Goal: Use online tool/utility: Utilize a website feature to perform a specific function

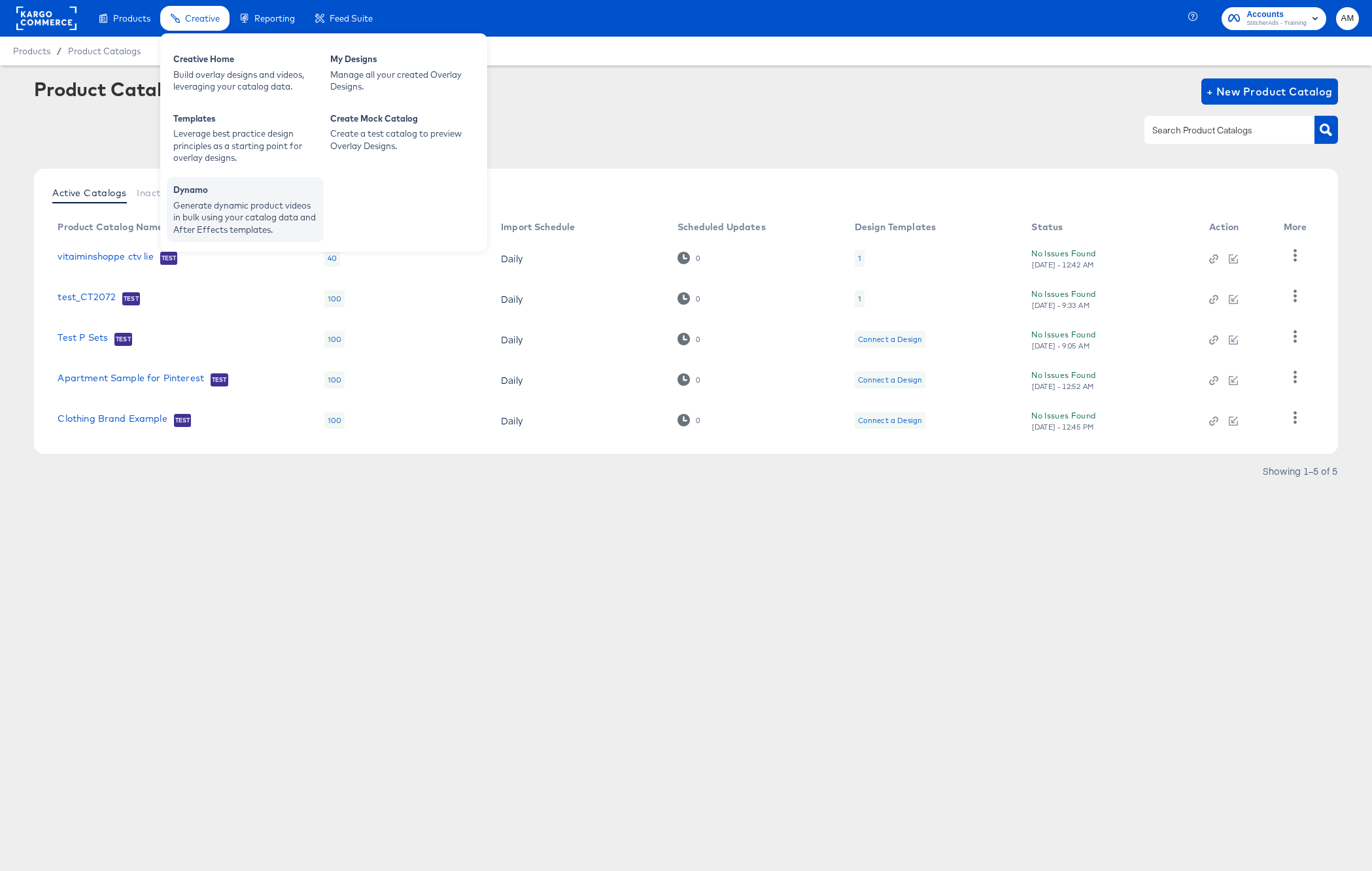
click at [238, 190] on div "Dynamo" at bounding box center [245, 191] width 144 height 16
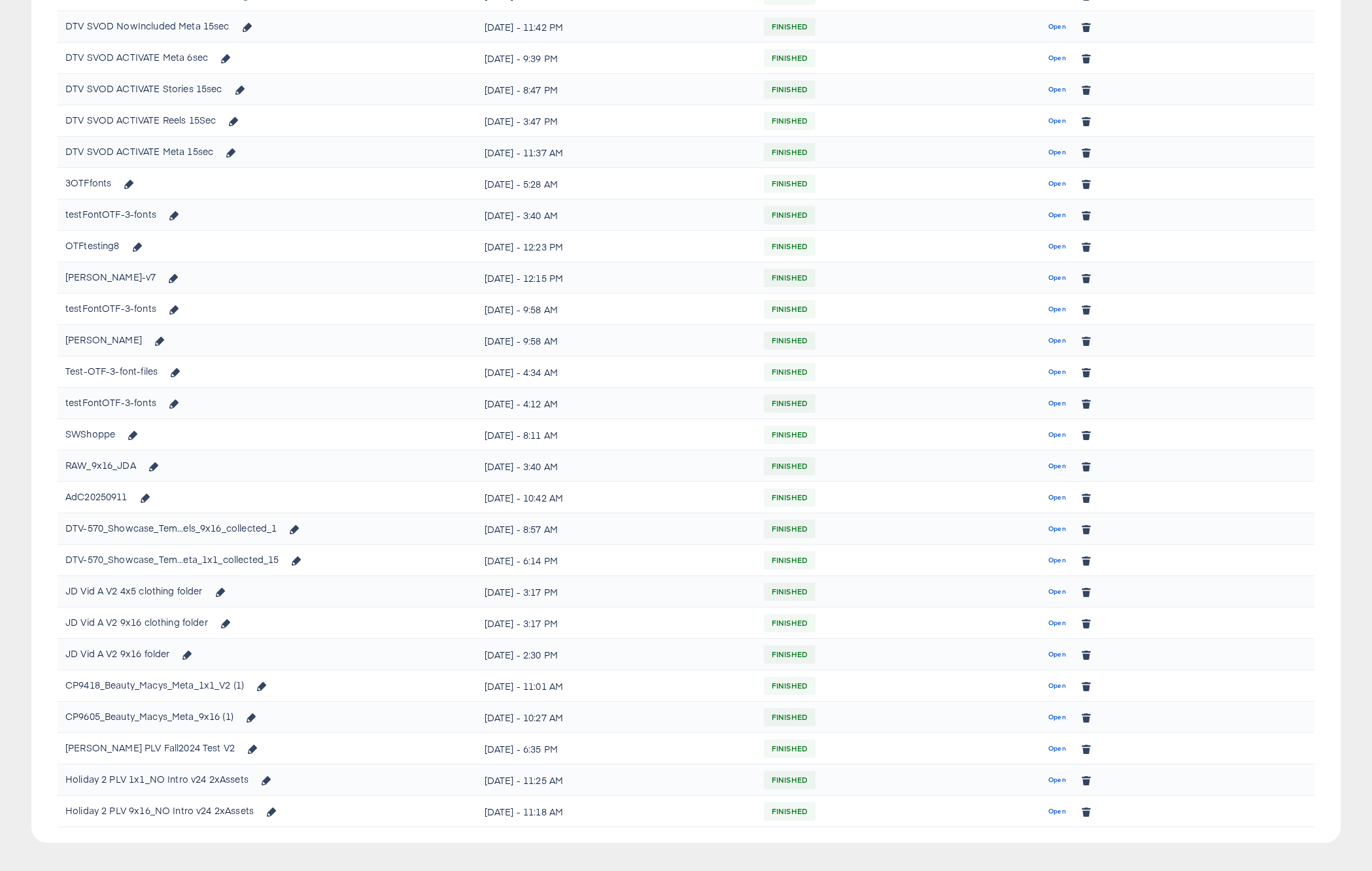
scroll to position [872, 0]
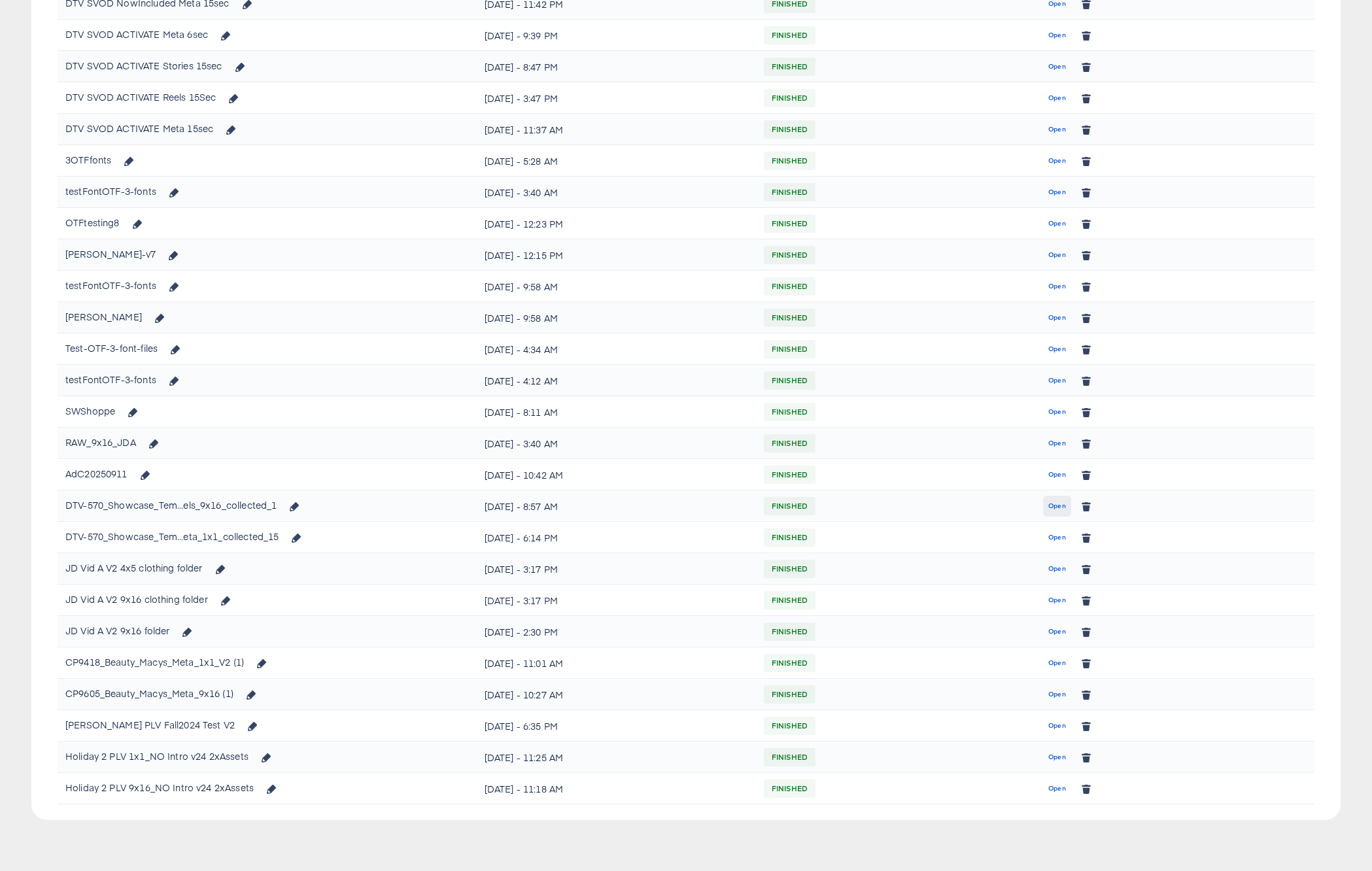
click at [1051, 504] on span "Open" at bounding box center [1057, 506] width 18 height 11
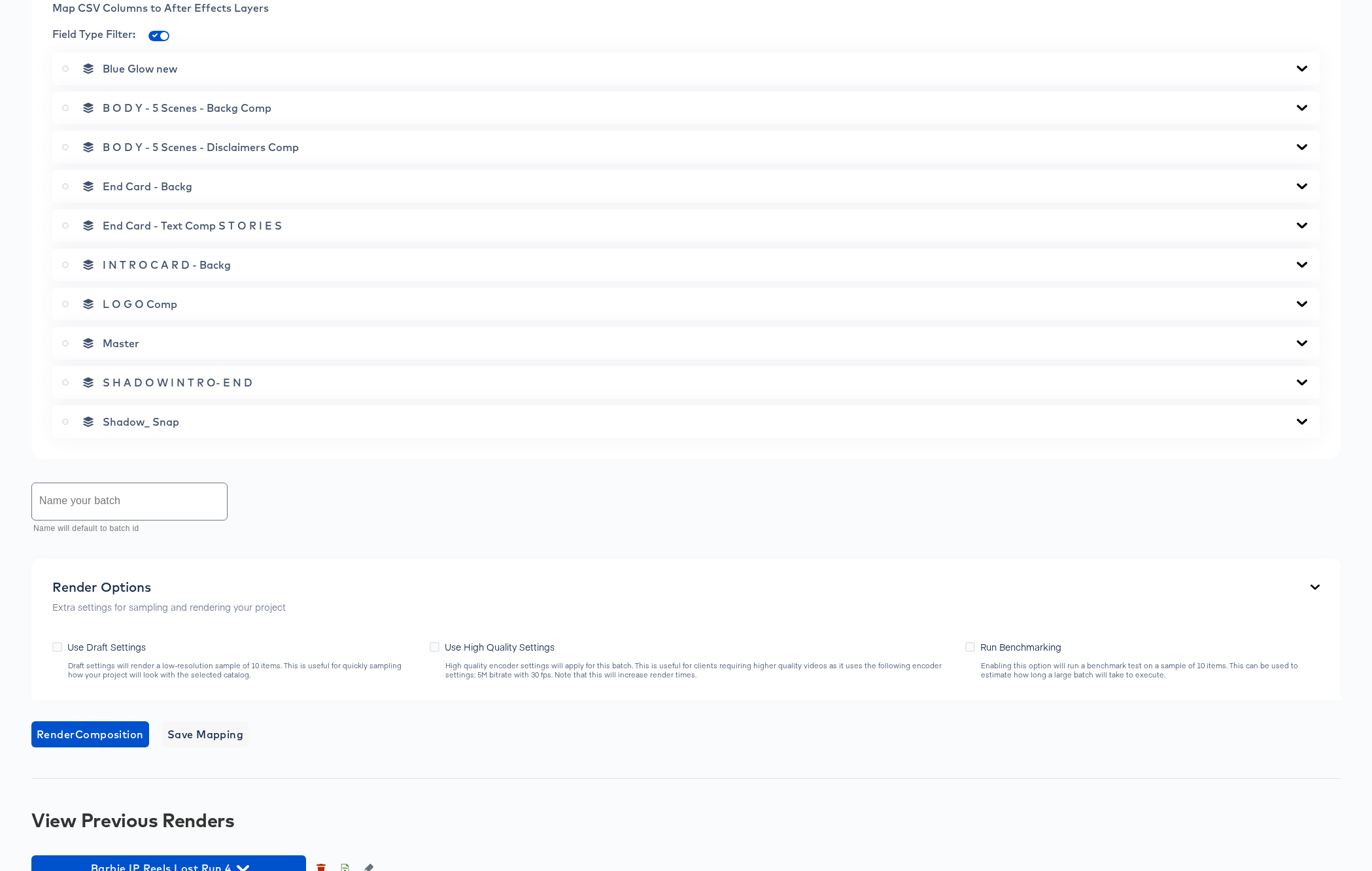
scroll to position [1025, 0]
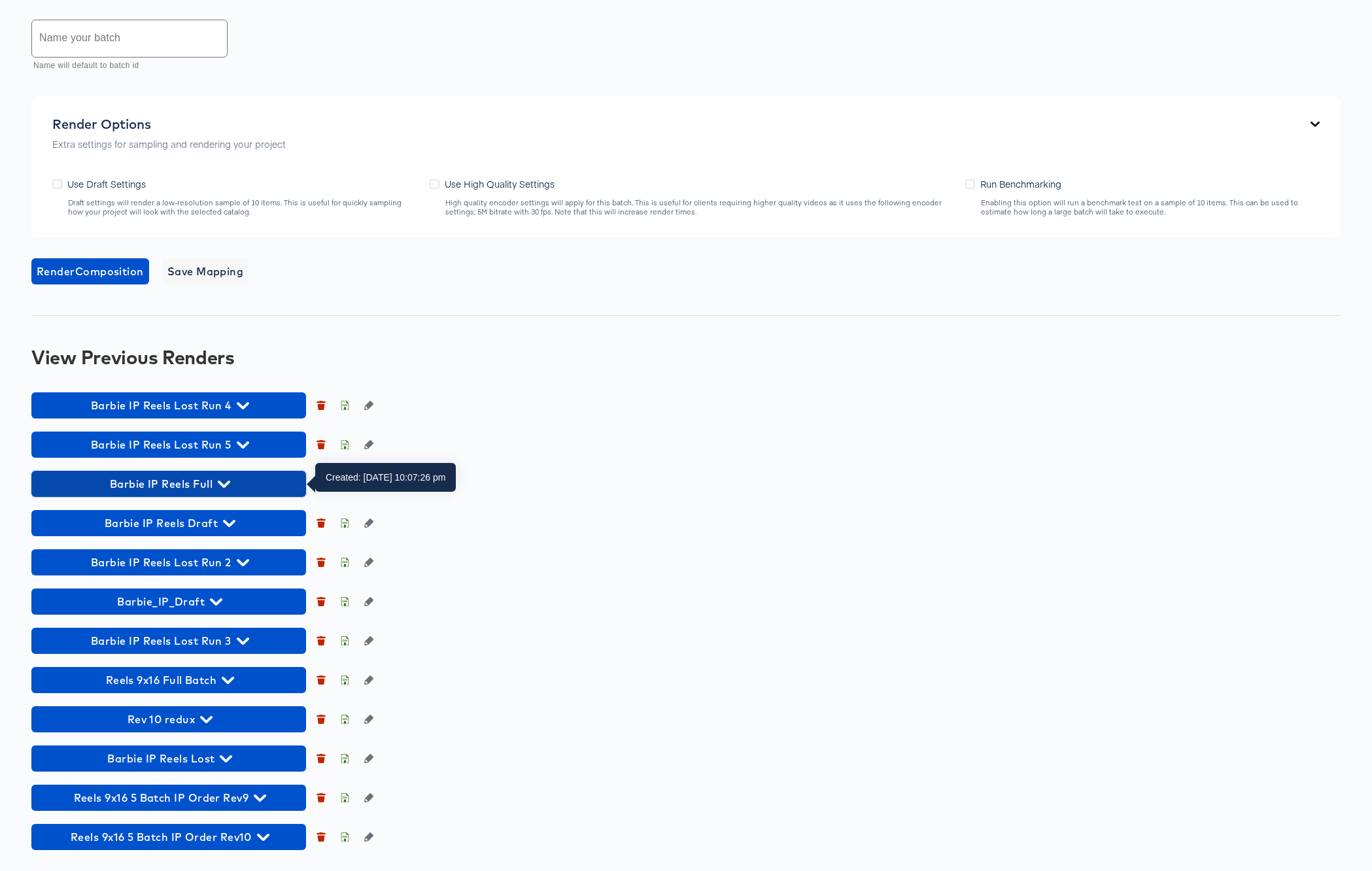
click at [225, 482] on icon "button" at bounding box center [224, 484] width 12 height 12
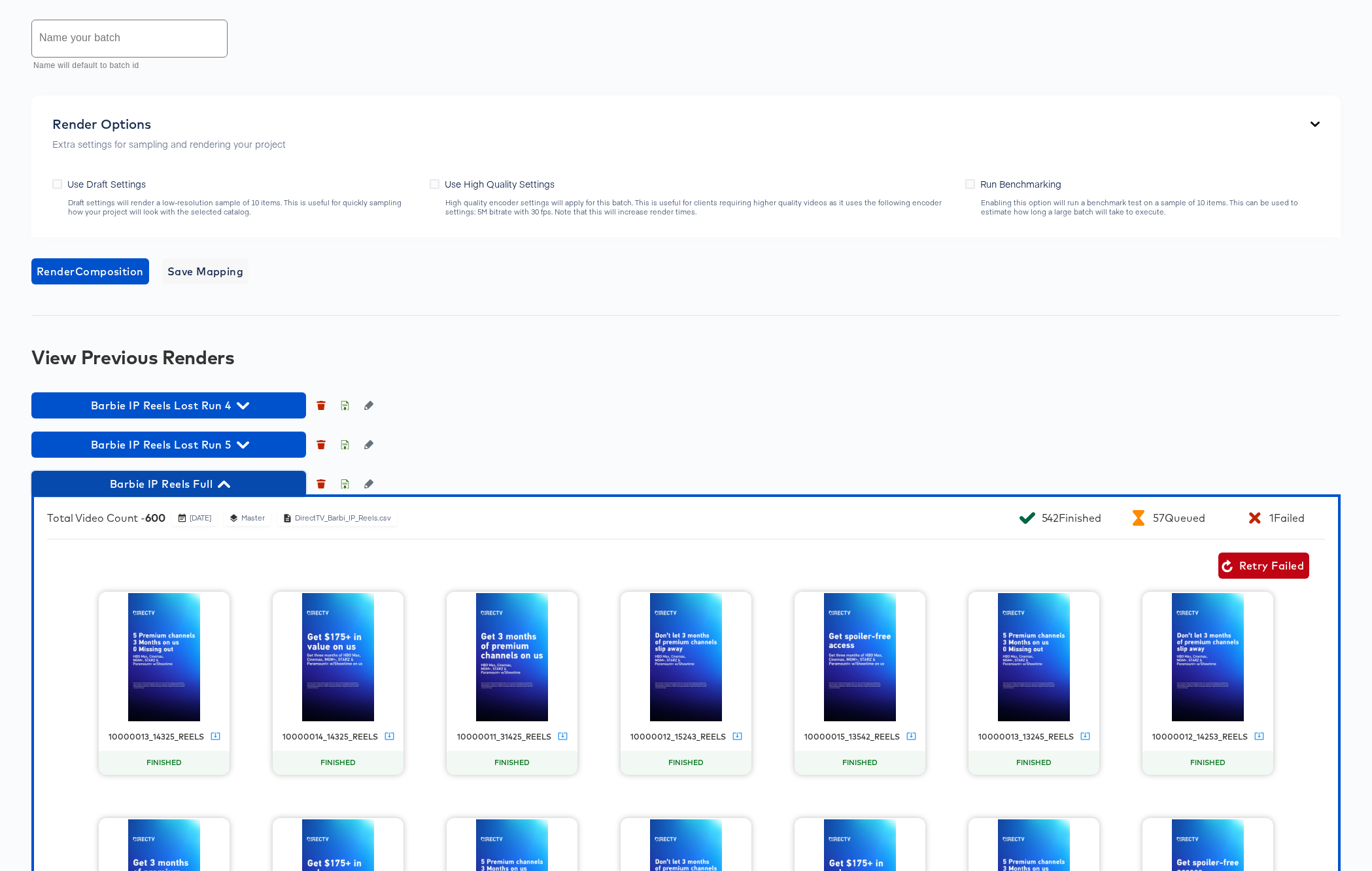
click at [225, 482] on icon "button" at bounding box center [224, 483] width 12 height 7
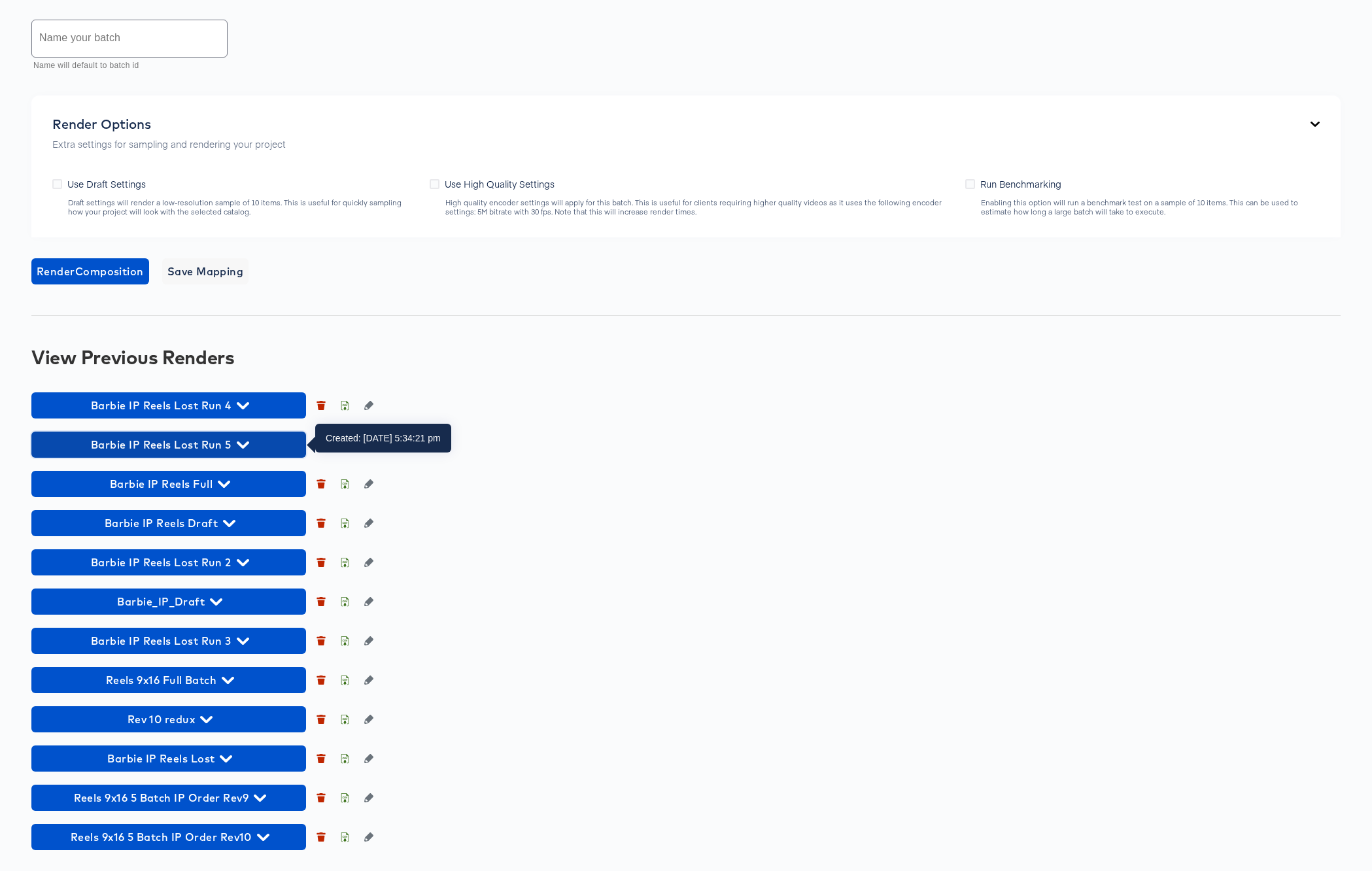
click at [244, 443] on icon "button" at bounding box center [243, 445] width 12 height 12
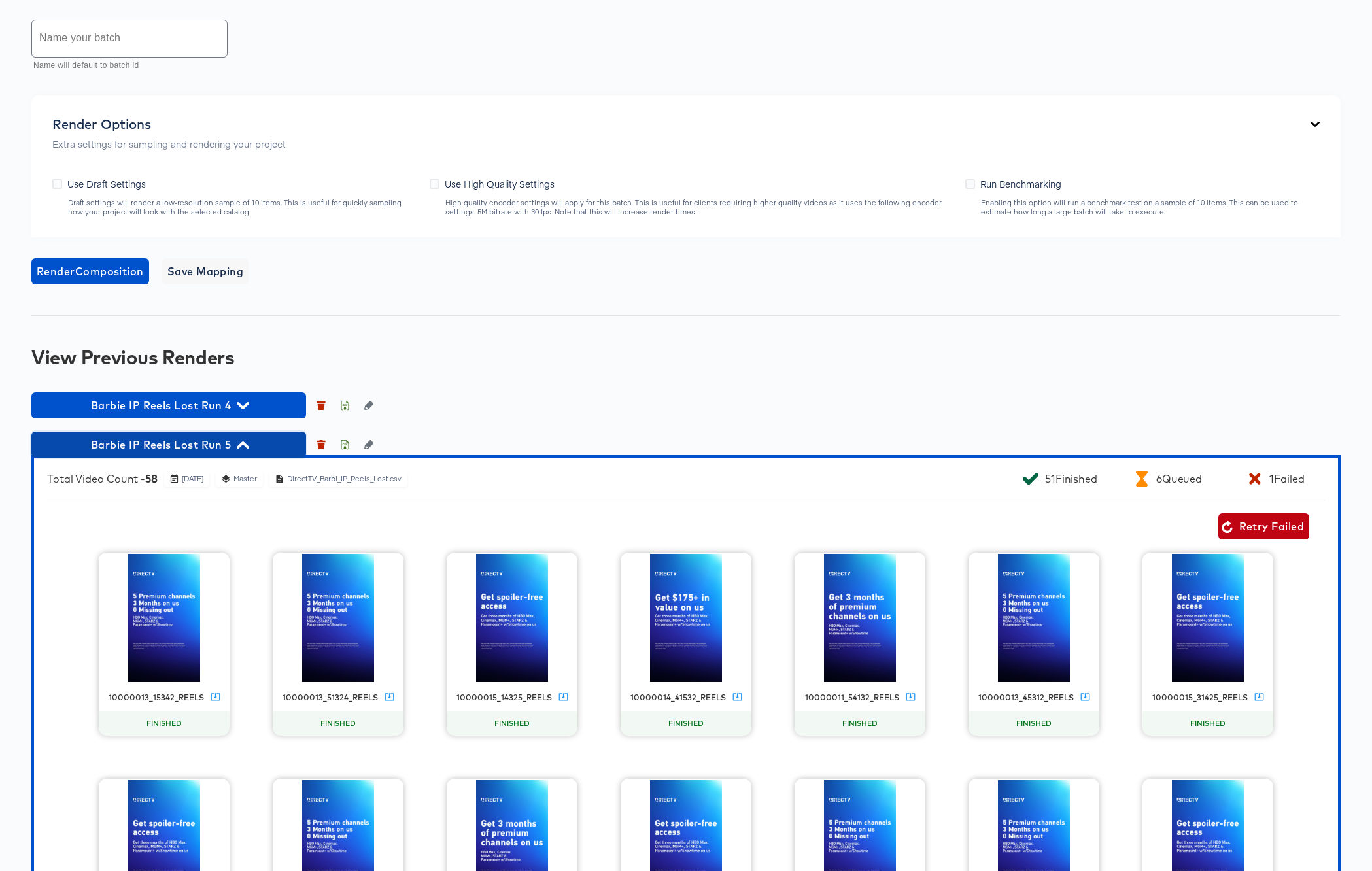
click at [244, 443] on icon "button" at bounding box center [243, 445] width 12 height 7
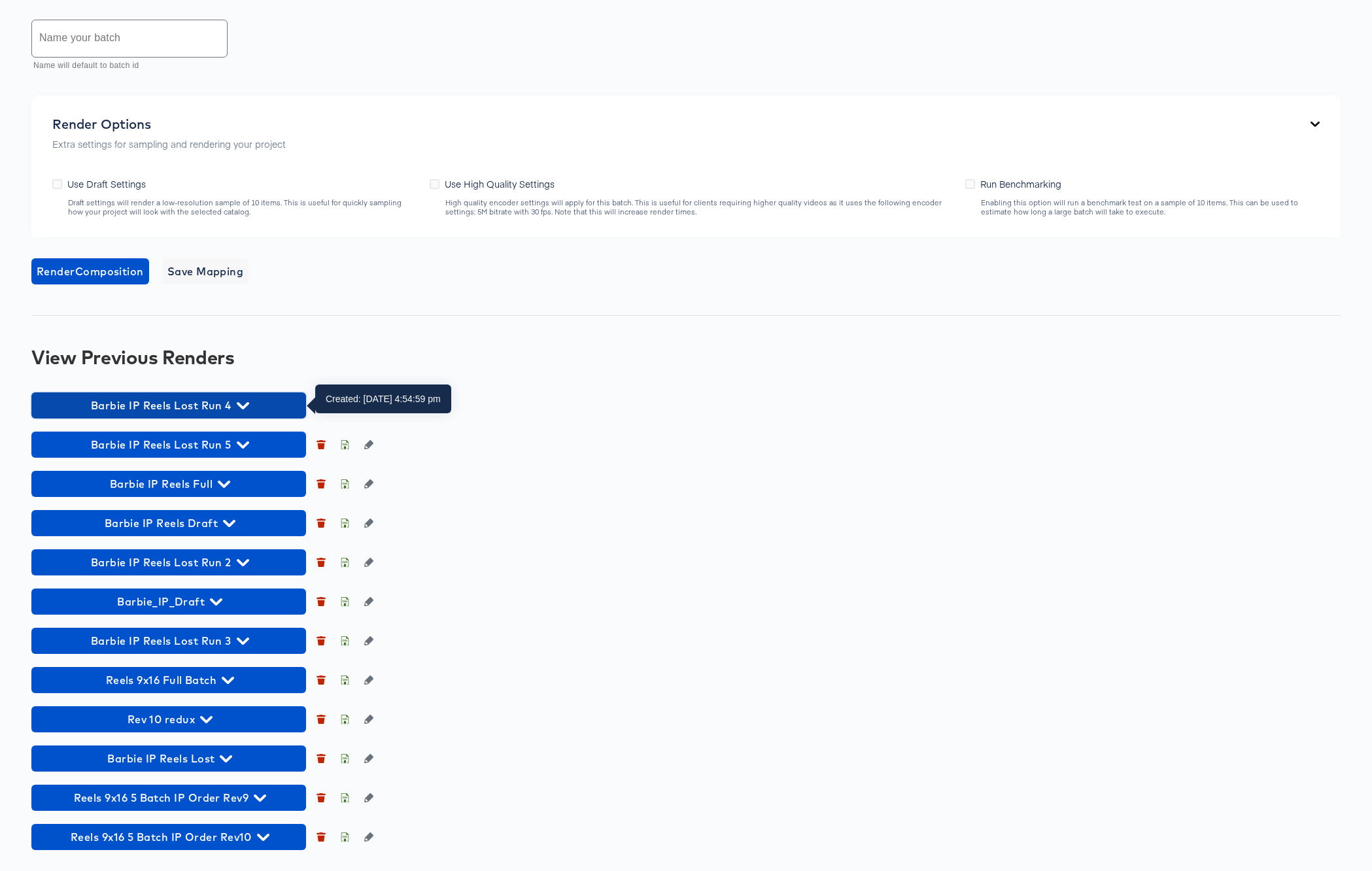
click at [239, 407] on icon "button" at bounding box center [243, 406] width 12 height 12
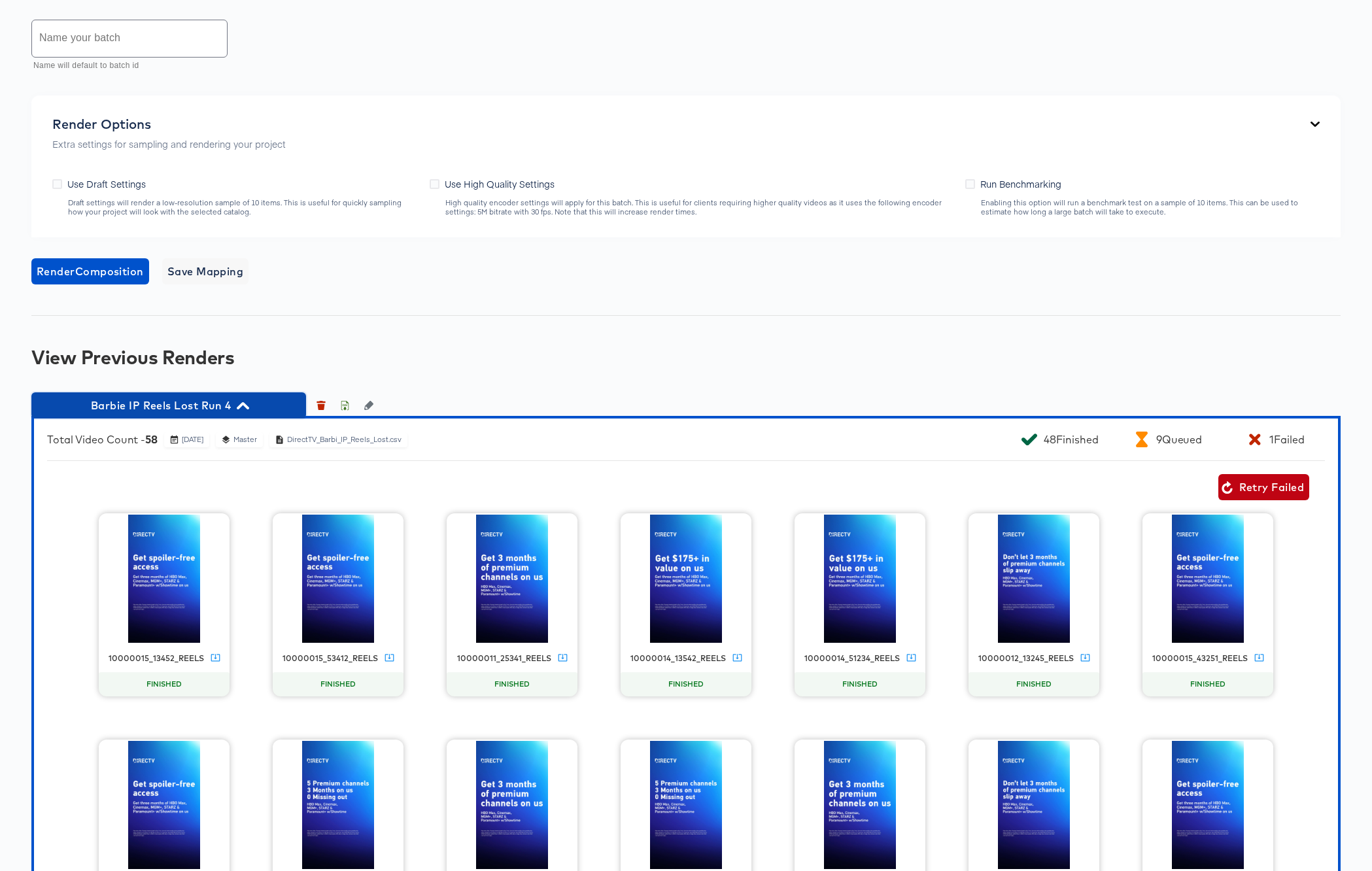
click at [244, 405] on icon "button" at bounding box center [243, 406] width 12 height 12
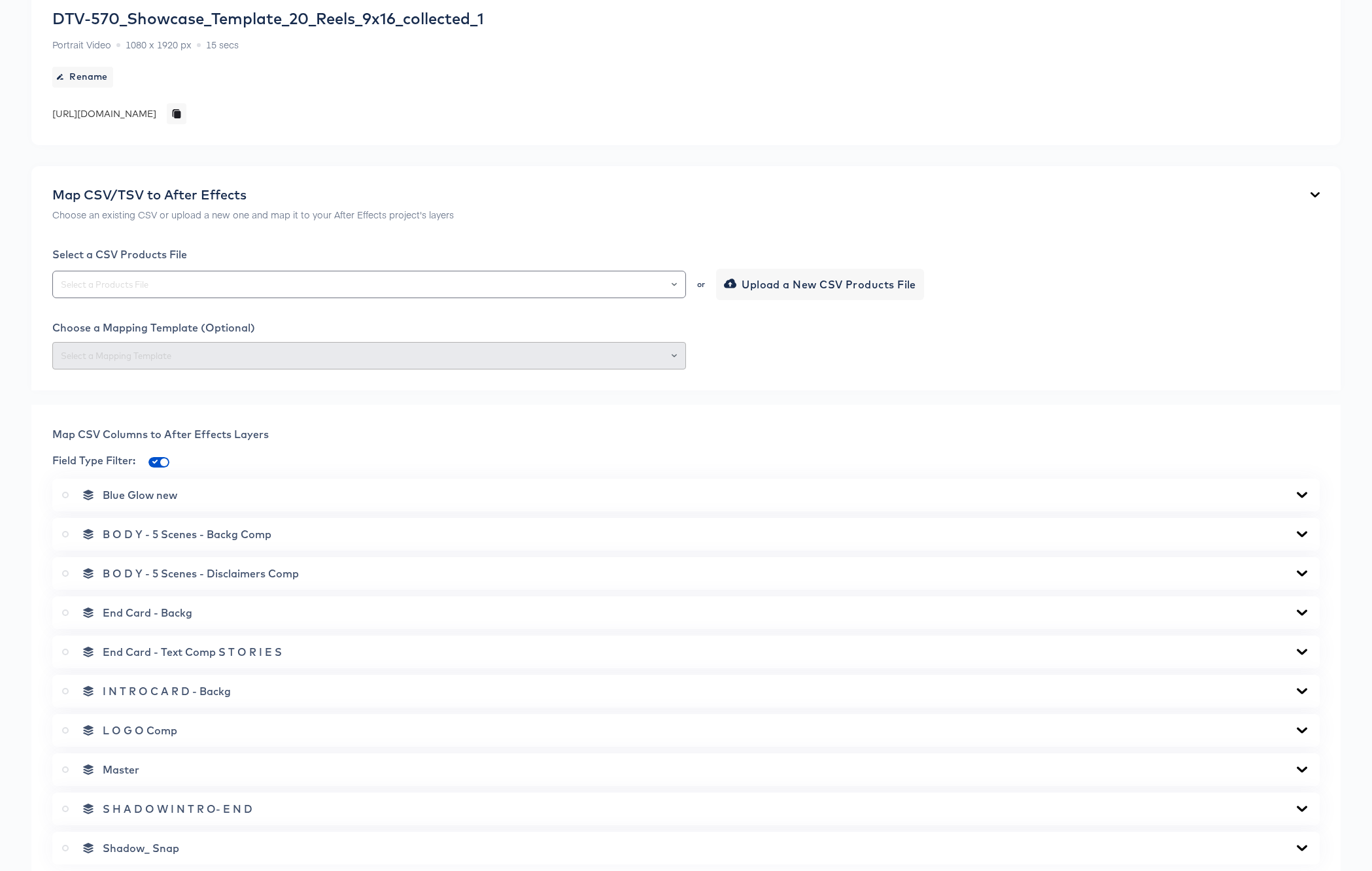
scroll to position [24, 0]
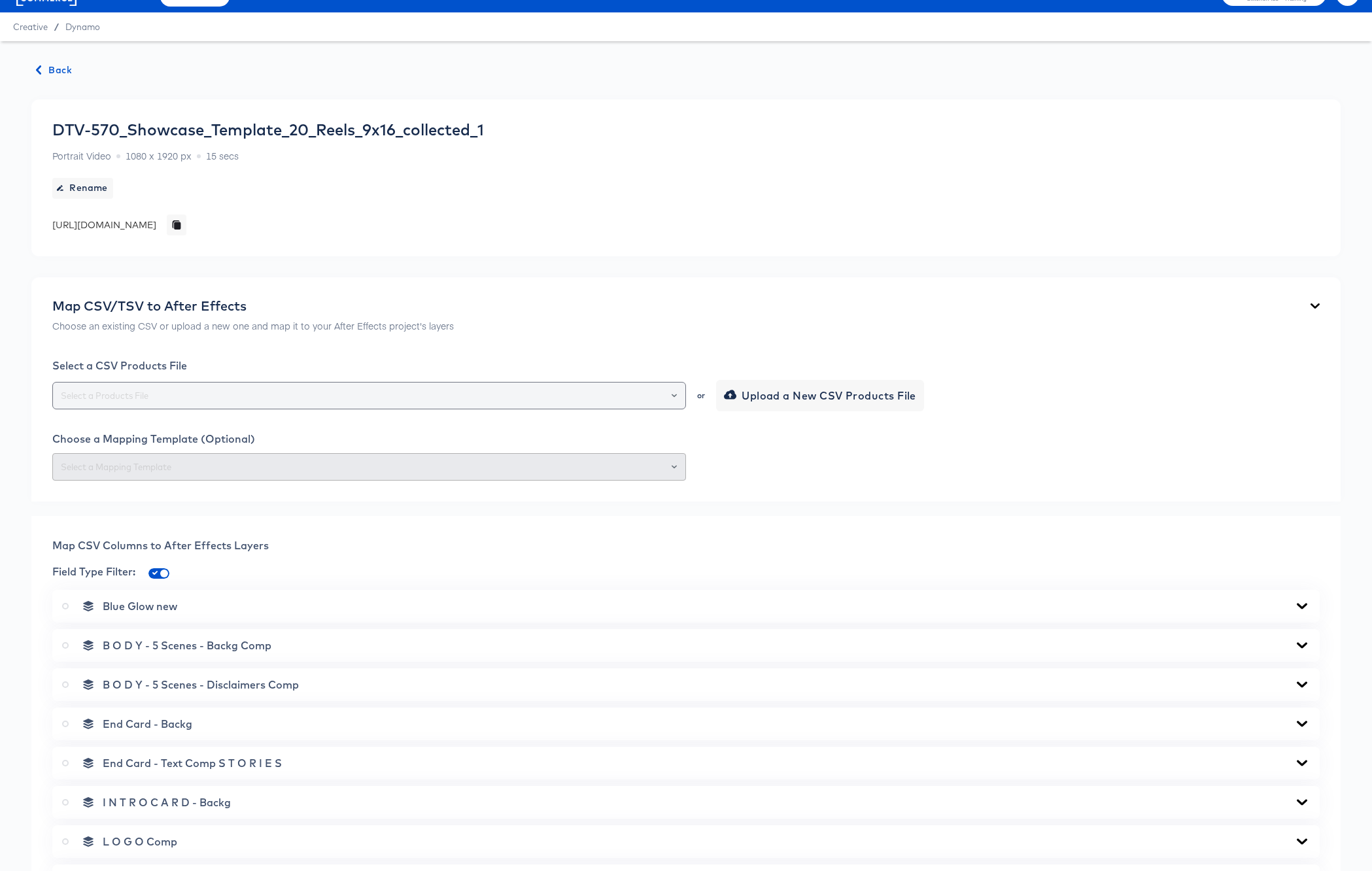
click at [128, 396] on input "text" at bounding box center [369, 396] width 622 height 15
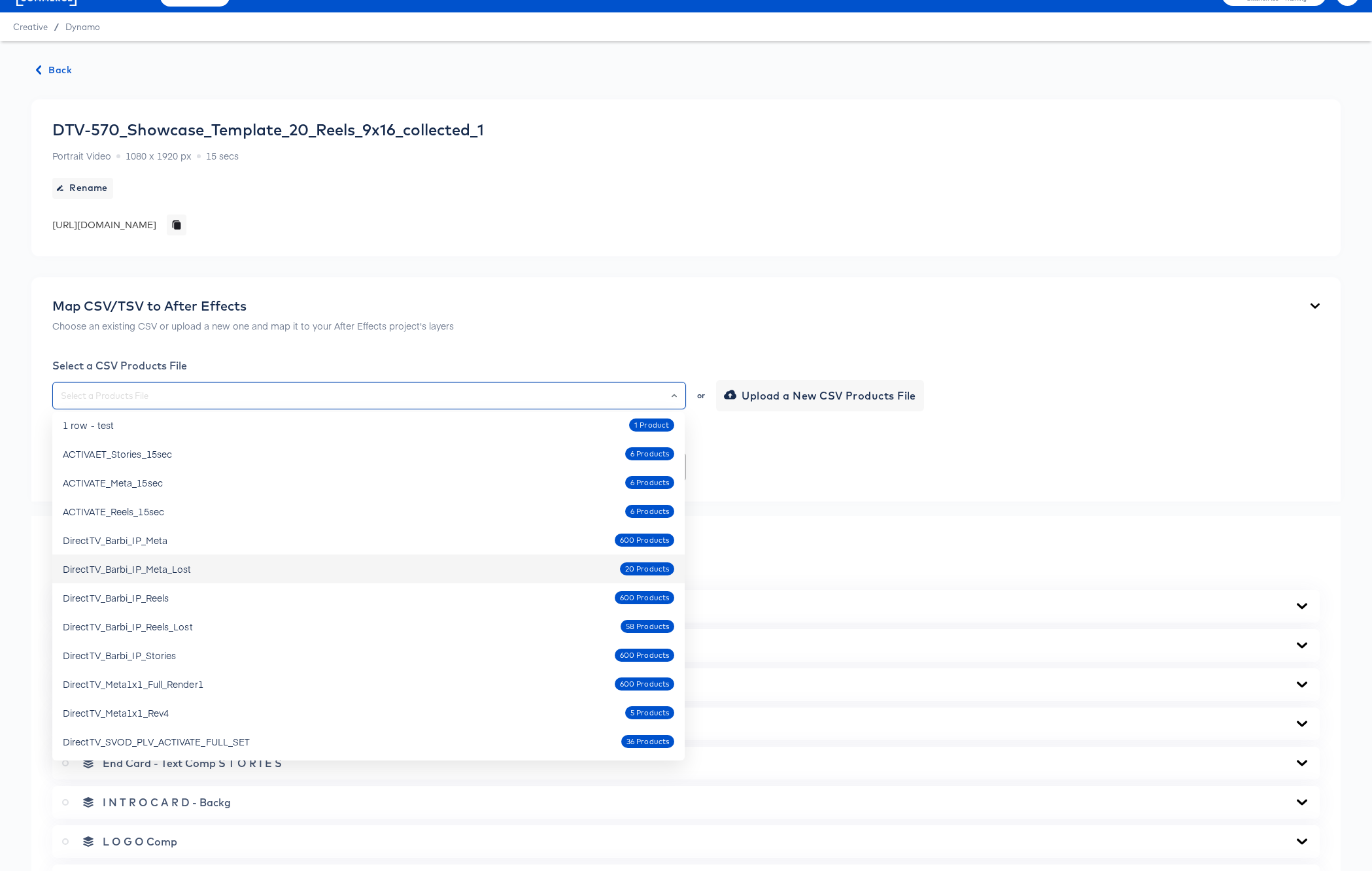
scroll to position [8, 0]
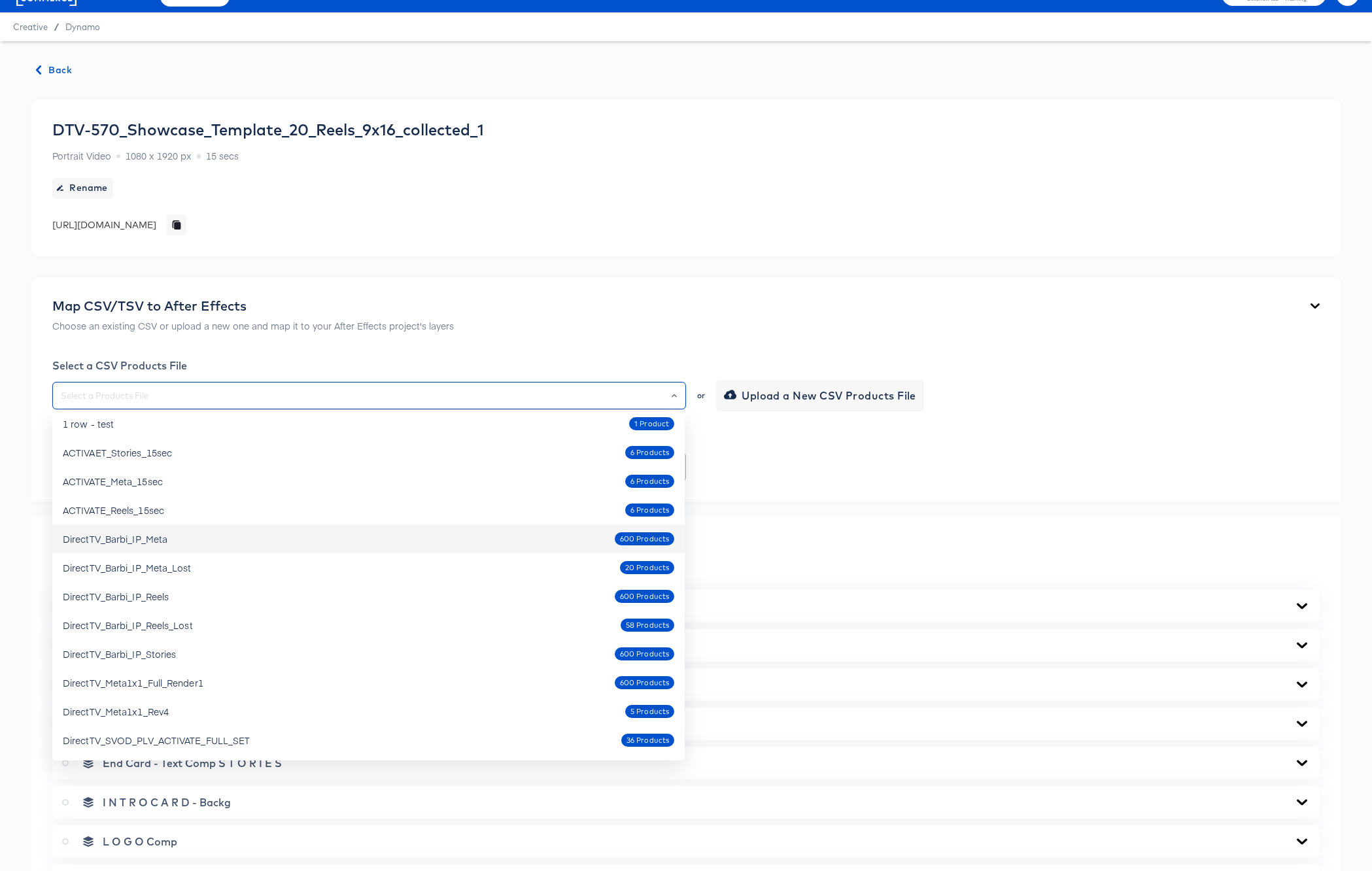
click at [175, 541] on div "DirectTV_Barbi_IP_Meta 600 Products" at bounding box center [368, 538] width 611 height 21
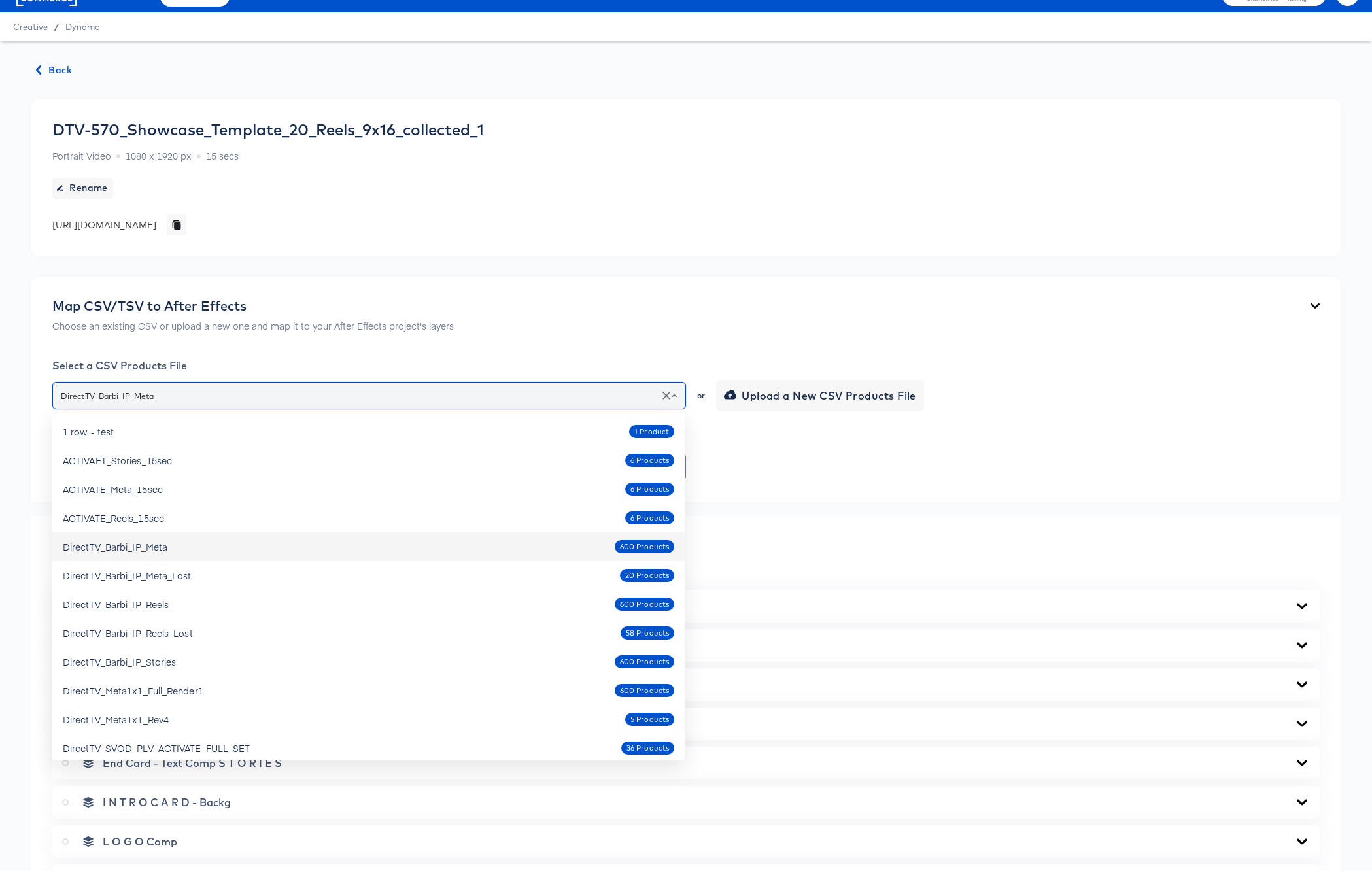
click at [209, 401] on input "DirectTV_Barbi_IP_Meta" at bounding box center [369, 396] width 622 height 15
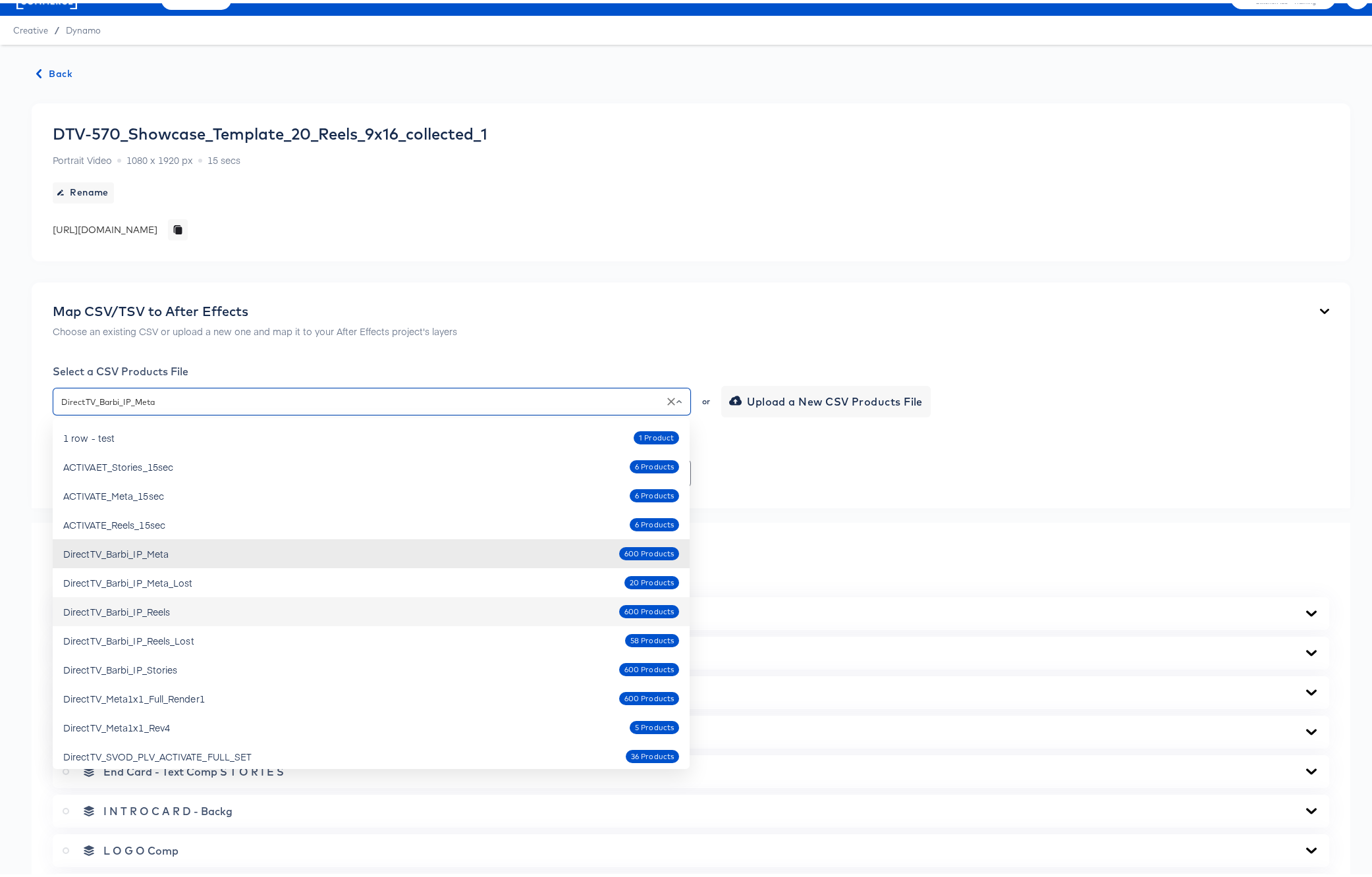
click at [162, 611] on div "DirectTV_Barbi_IP_Reels" at bounding box center [116, 608] width 107 height 13
type input "DirectTV_Barbi_IP_Reels"
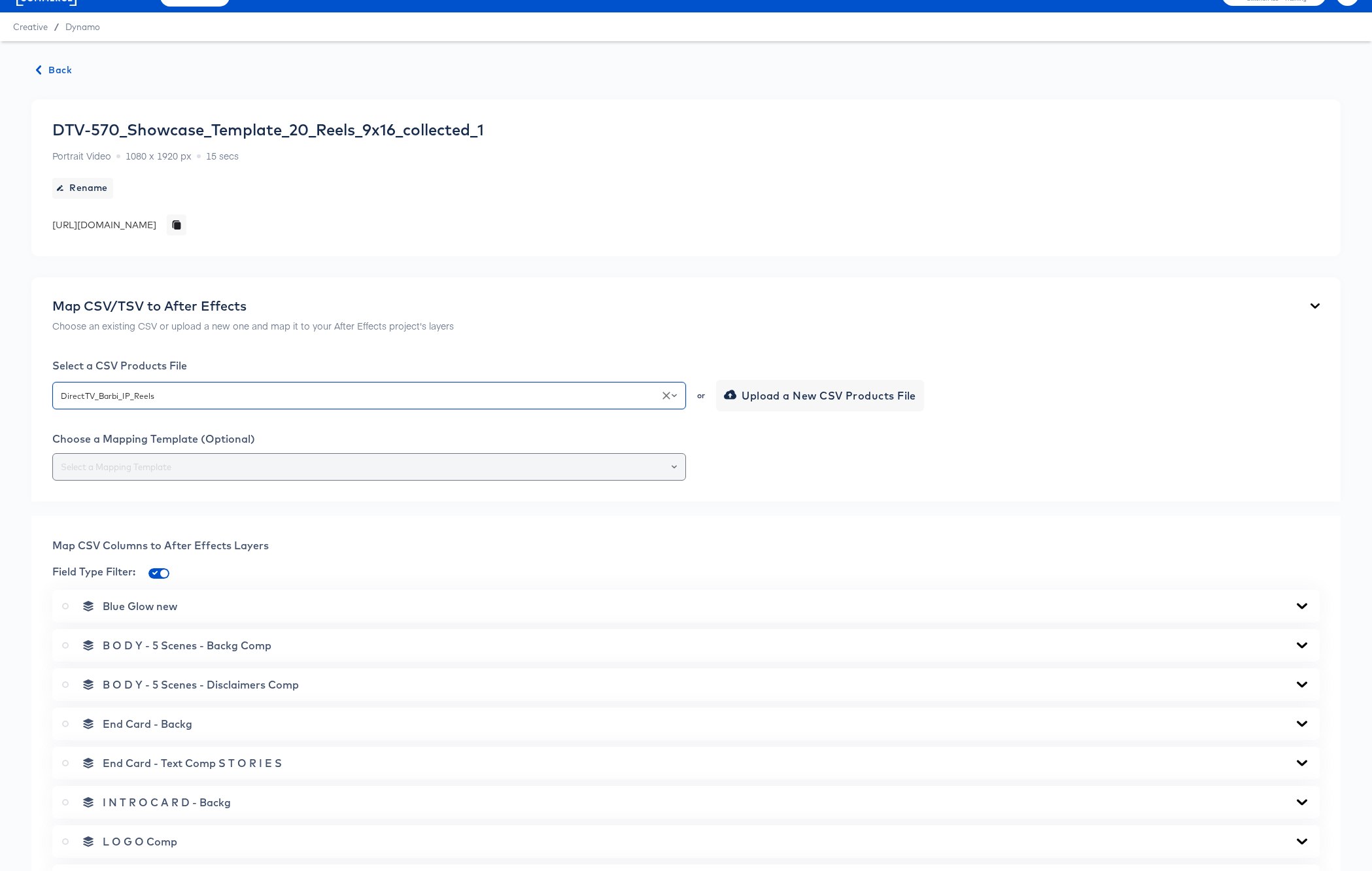
click at [177, 468] on input "text" at bounding box center [369, 467] width 622 height 15
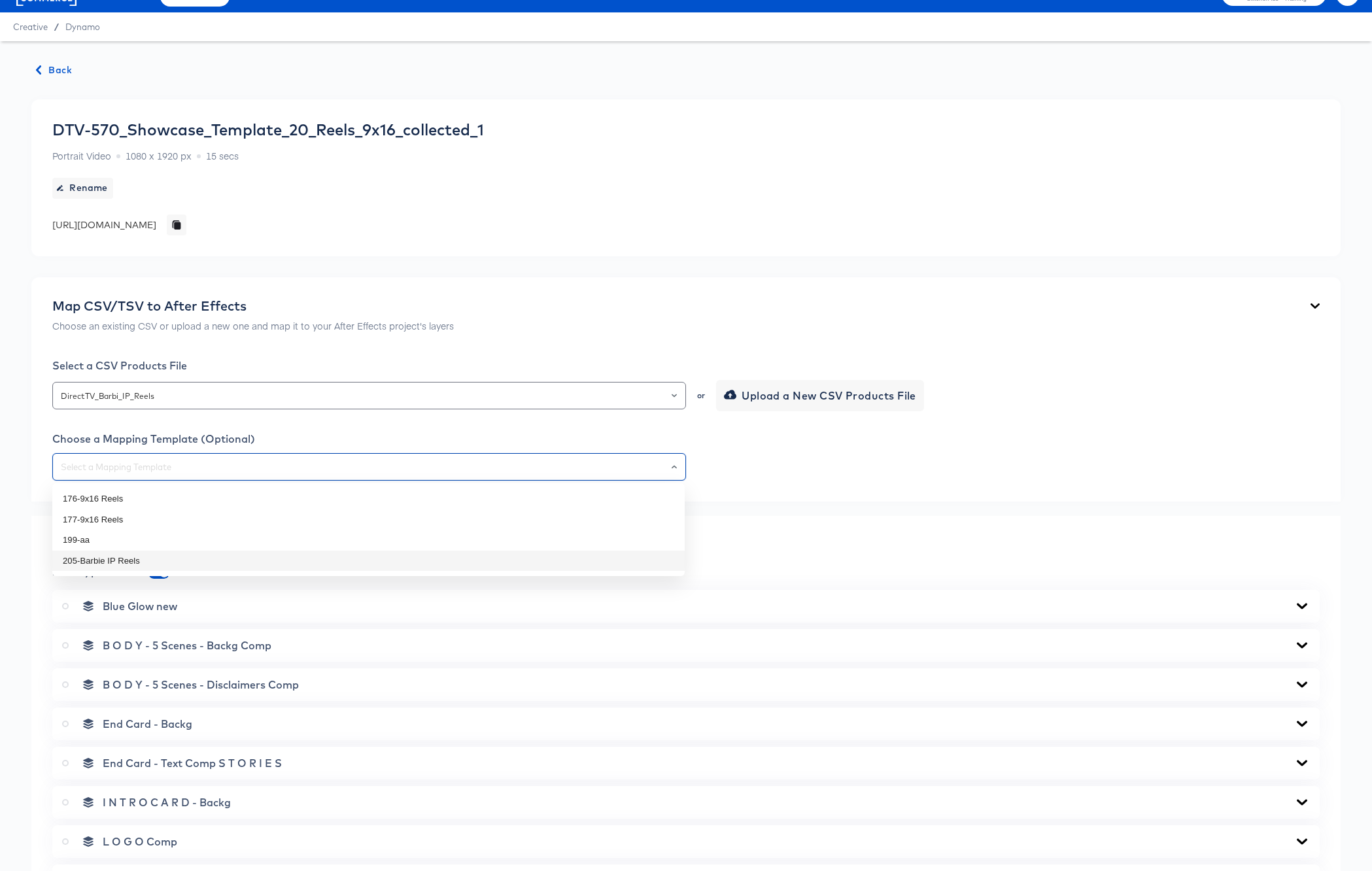
click at [121, 566] on li "205-Barbie IP Reels" at bounding box center [369, 560] width 633 height 21
type input "205-Barbie IP Reels"
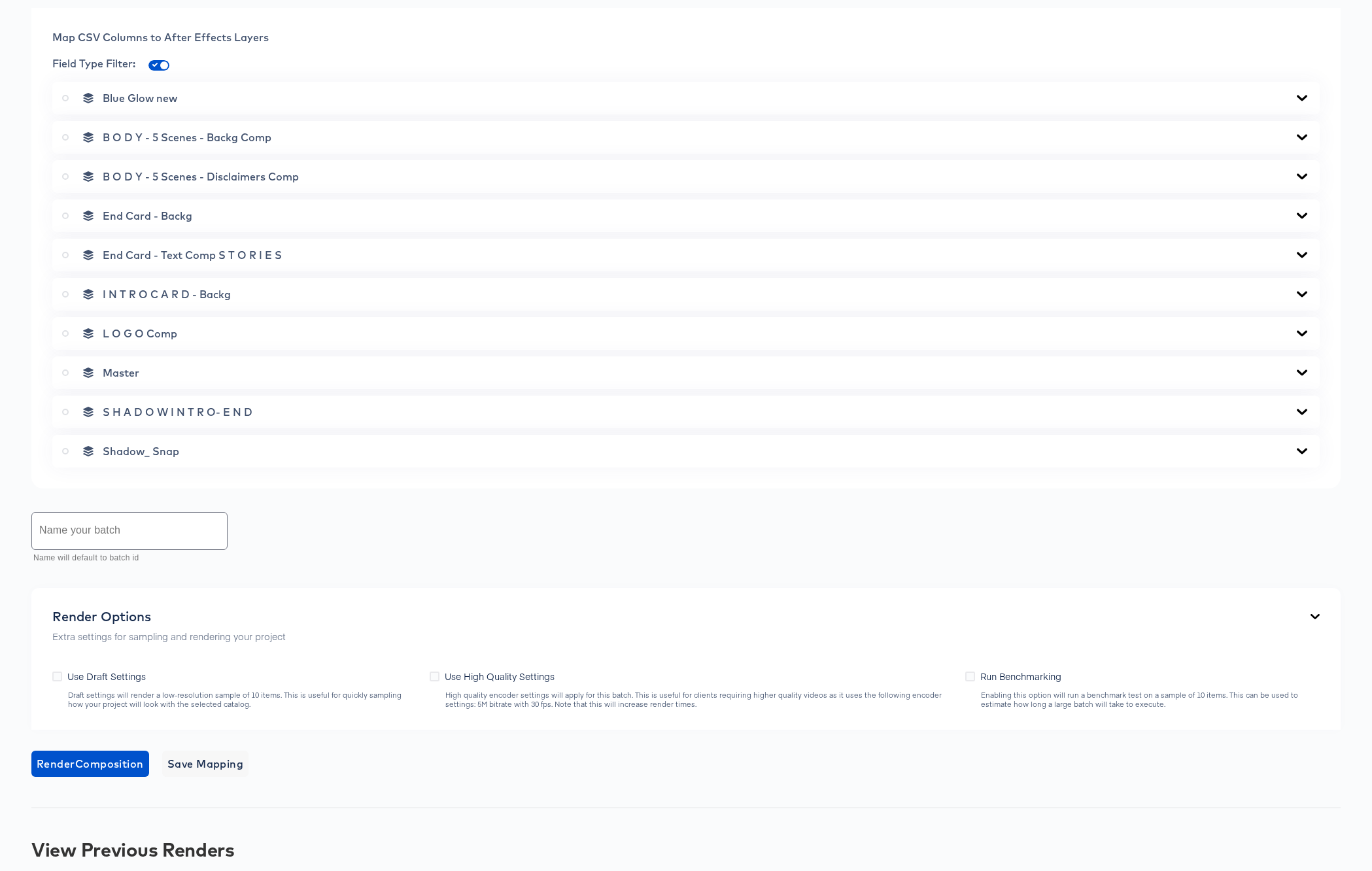
scroll to position [573, 0]
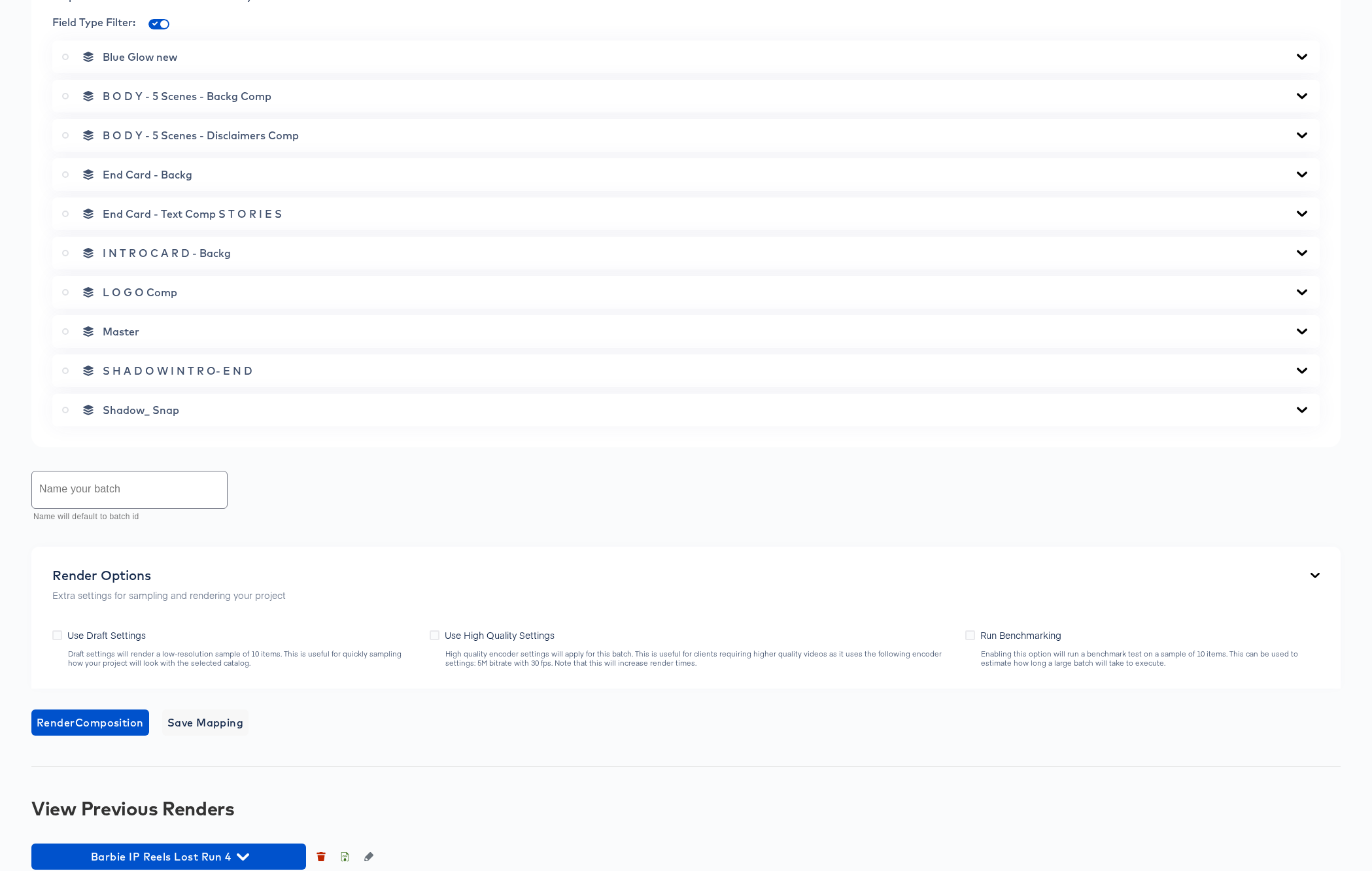
click at [67, 330] on icon at bounding box center [65, 331] width 7 height 7
click at [0, 0] on input "radio" at bounding box center [0, 0] width 0 height 0
click at [114, 499] on input "text" at bounding box center [129, 490] width 195 height 37
type input "Another Full Barbie Batch Try"
click at [439, 634] on icon at bounding box center [434, 635] width 10 height 10
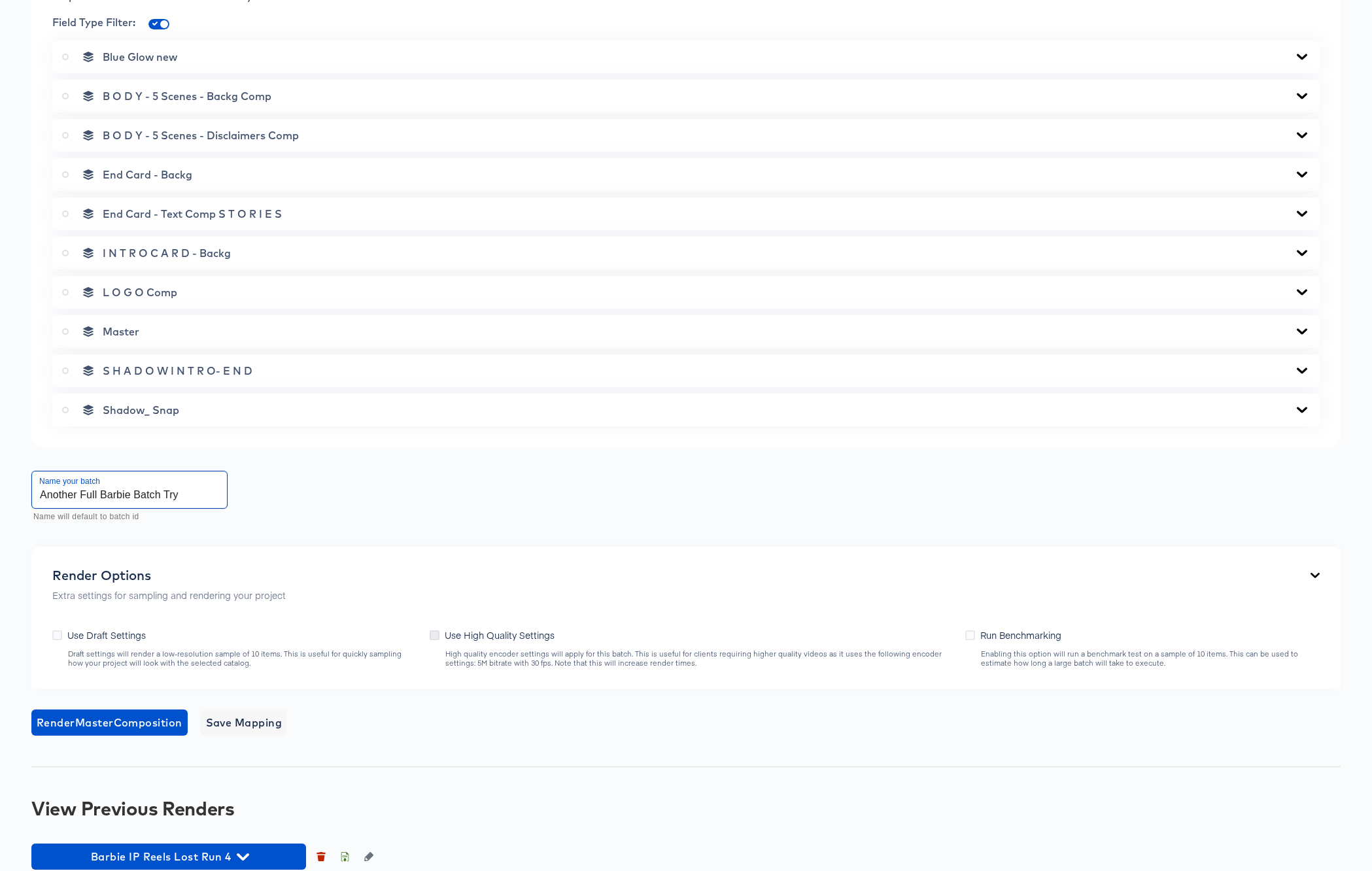
click at [0, 0] on input "Use High Quality Settings" at bounding box center [0, 0] width 0 height 0
click at [104, 720] on span "Render Master Composition" at bounding box center [110, 723] width 146 height 18
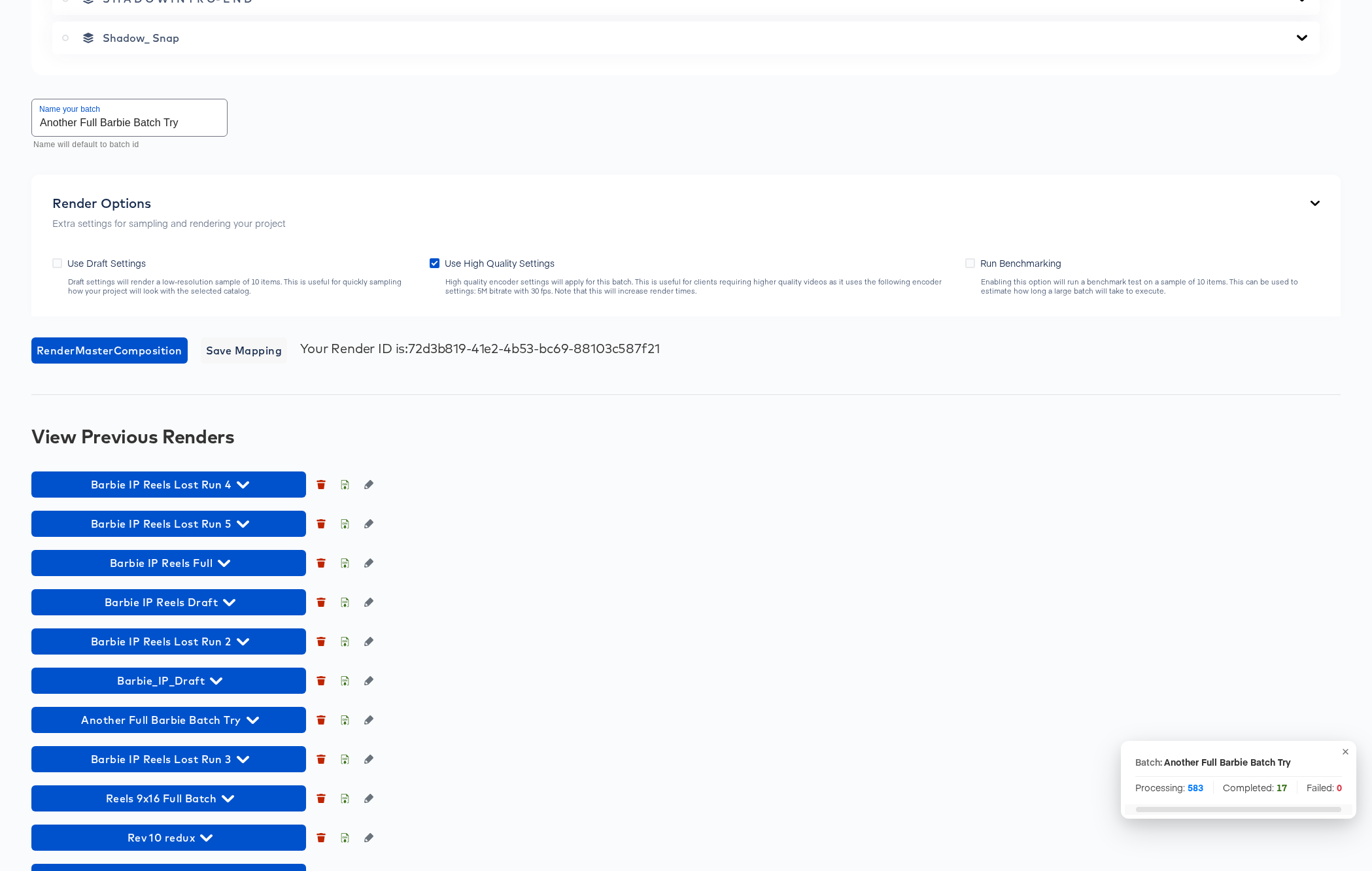
scroll to position [0, 0]
